Goal: Find specific page/section: Find specific page/section

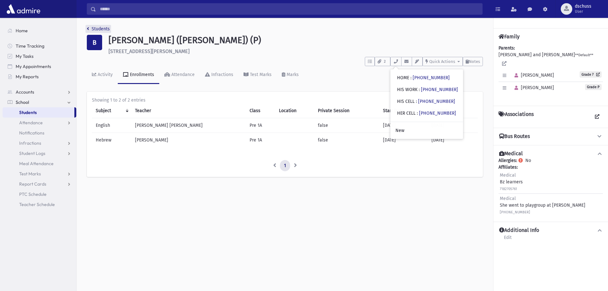
click at [96, 26] on link "Students" at bounding box center [98, 28] width 23 height 5
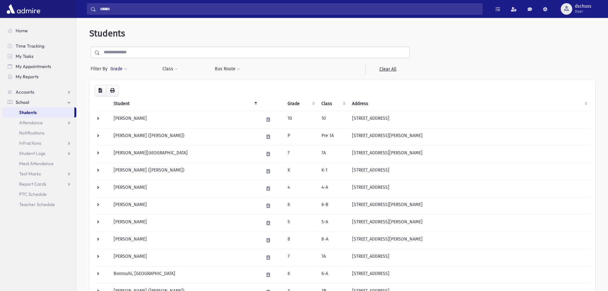
click at [122, 68] on button "Grade" at bounding box center [118, 68] width 17 height 11
click at [136, 88] on ul at bounding box center [147, 87] width 66 height 10
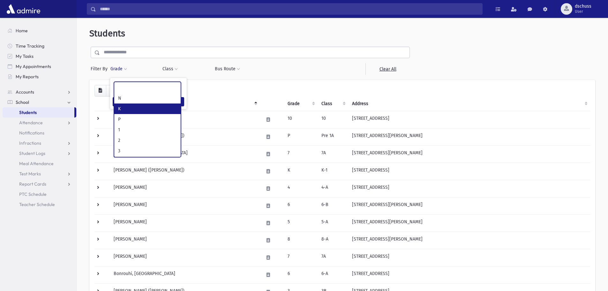
select select "*"
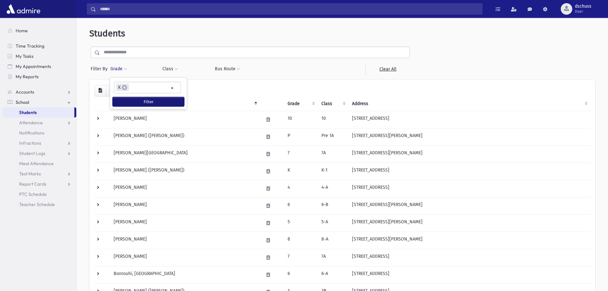
click at [137, 104] on button "Filter" at bounding box center [148, 101] width 71 height 9
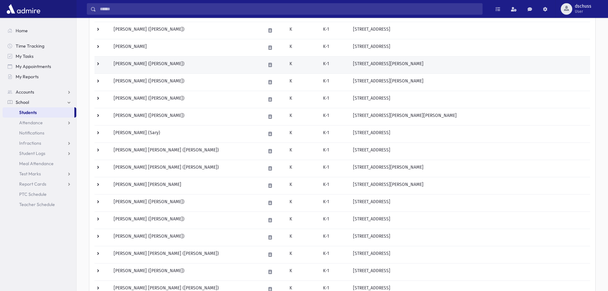
scroll to position [48, 0]
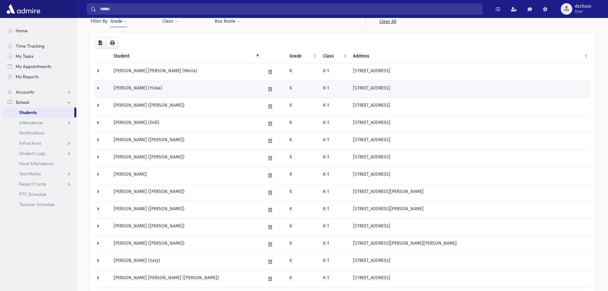
click at [126, 92] on td "Bazov, Yiska (Yiska)" at bounding box center [186, 88] width 152 height 17
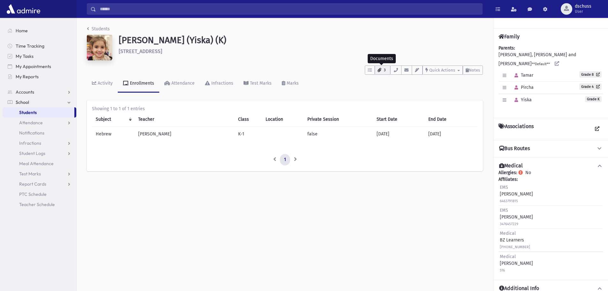
click at [380, 68] on button "3" at bounding box center [382, 69] width 16 height 9
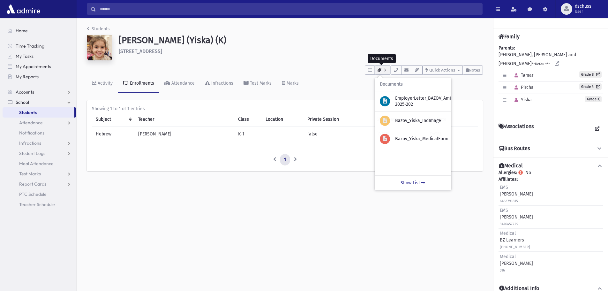
click at [379, 67] on button "3" at bounding box center [382, 69] width 16 height 9
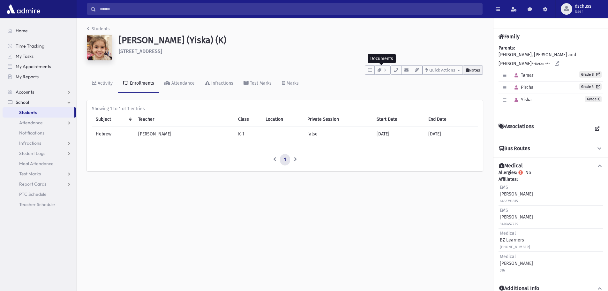
click at [465, 72] on button "Notes" at bounding box center [472, 69] width 20 height 9
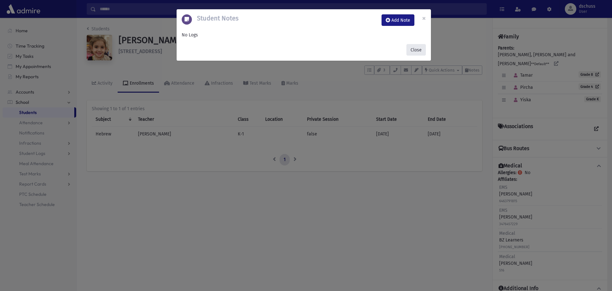
click at [419, 53] on button "Close" at bounding box center [416, 49] width 19 height 11
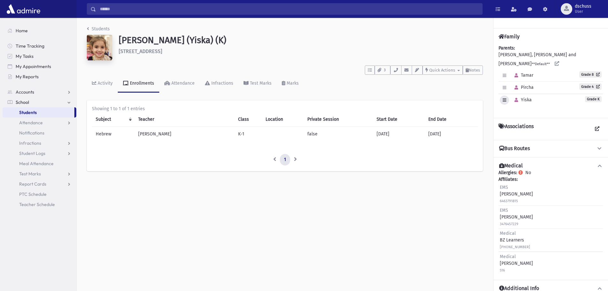
click at [502, 98] on icon "button" at bounding box center [504, 100] width 4 height 4
click at [517, 110] on link "Edit Individual" at bounding box center [524, 116] width 51 height 12
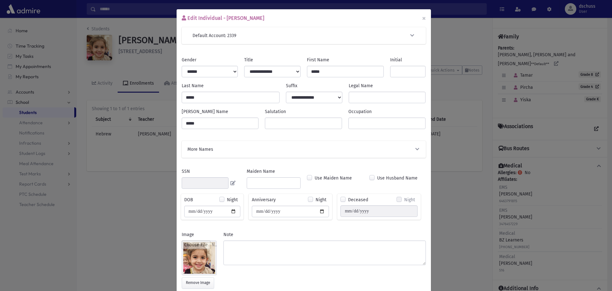
click at [415, 146] on span "button" at bounding box center [418, 149] width 6 height 7
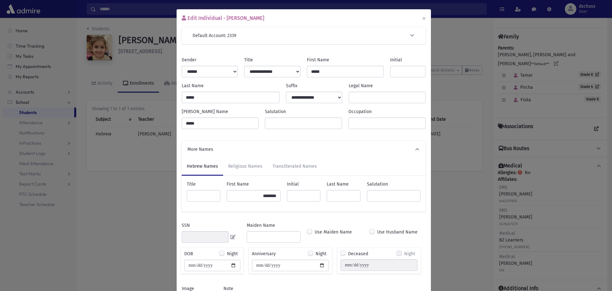
click at [416, 148] on icon "button" at bounding box center [418, 149] width 6 height 4
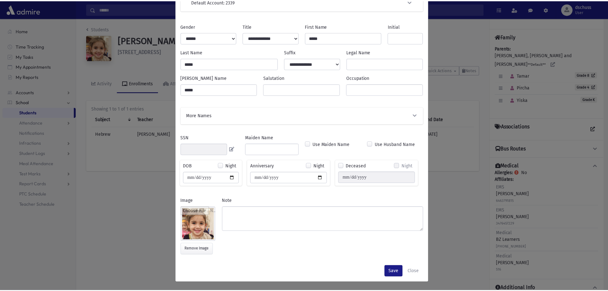
scroll to position [34, 0]
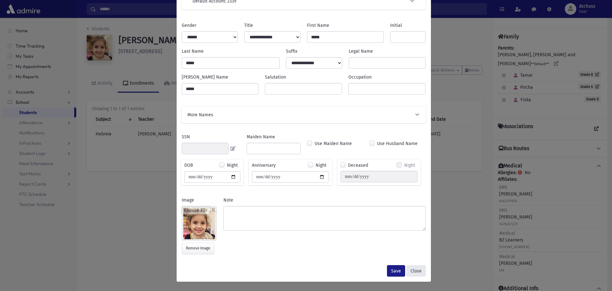
click at [417, 270] on button "Close" at bounding box center [416, 270] width 19 height 11
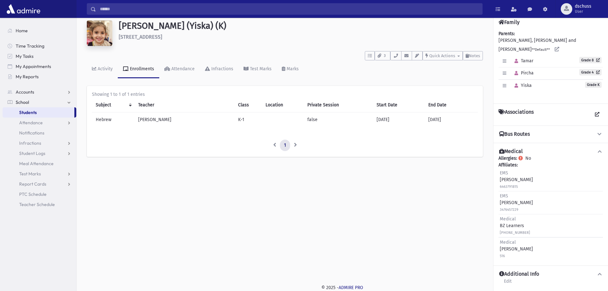
scroll to position [0, 0]
